Goal: Check status

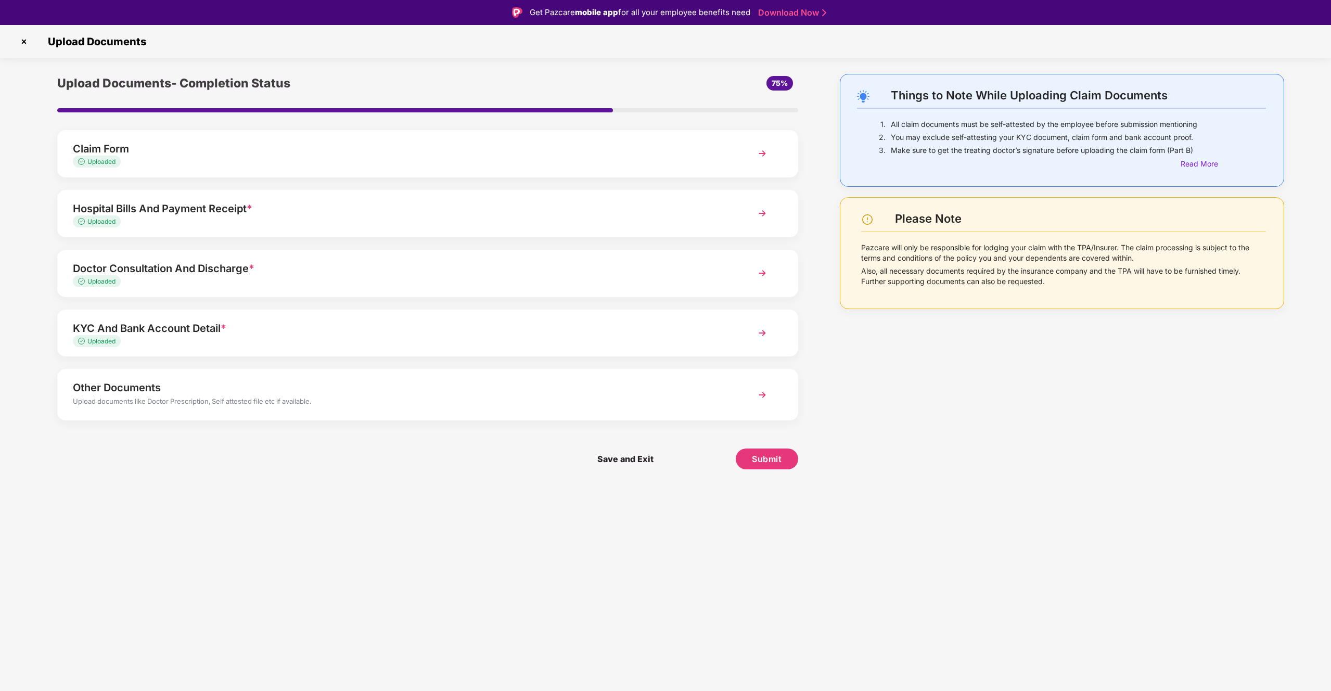
click at [20, 40] on img at bounding box center [24, 41] width 17 height 17
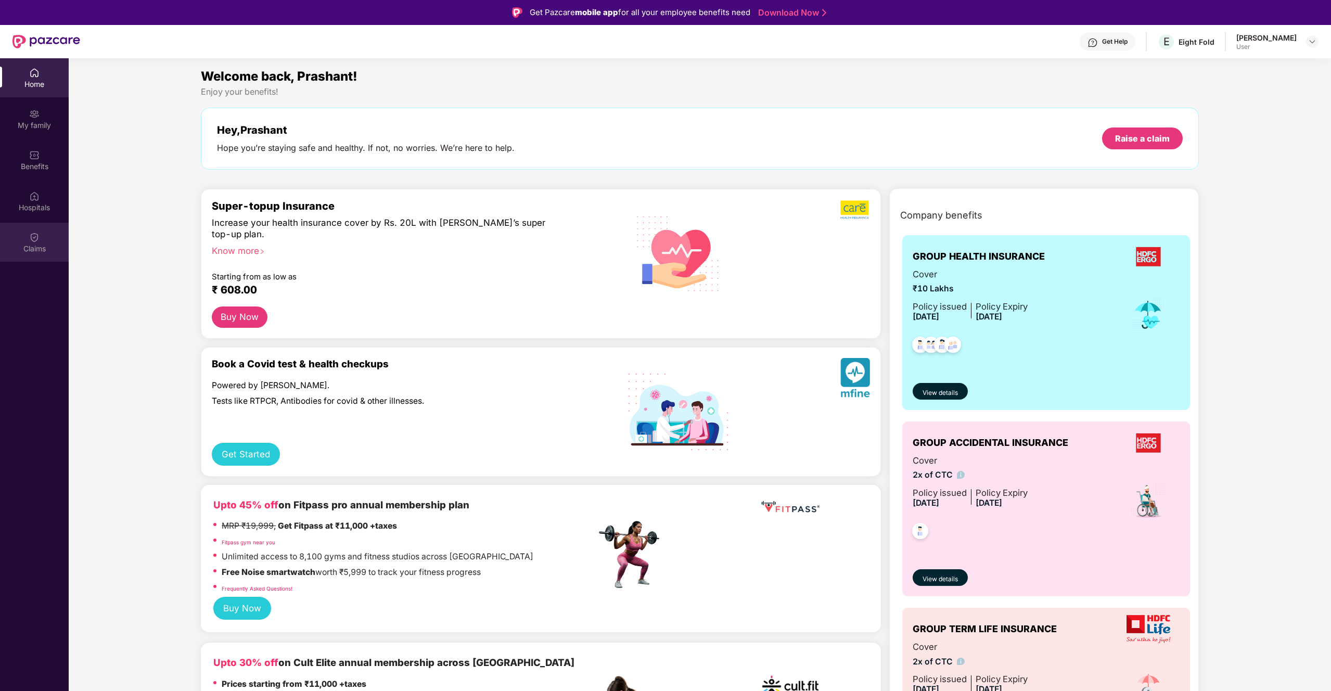
click at [60, 240] on div "Claims" at bounding box center [34, 242] width 69 height 39
